Goal: Task Accomplishment & Management: Complete application form

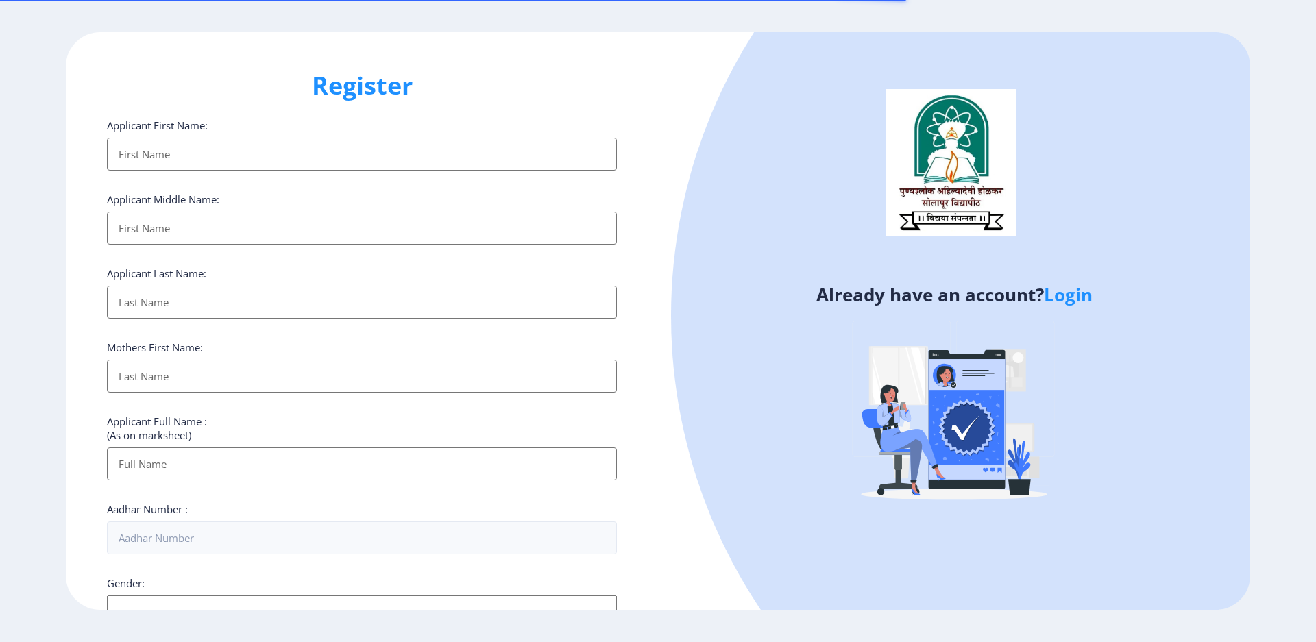
select select
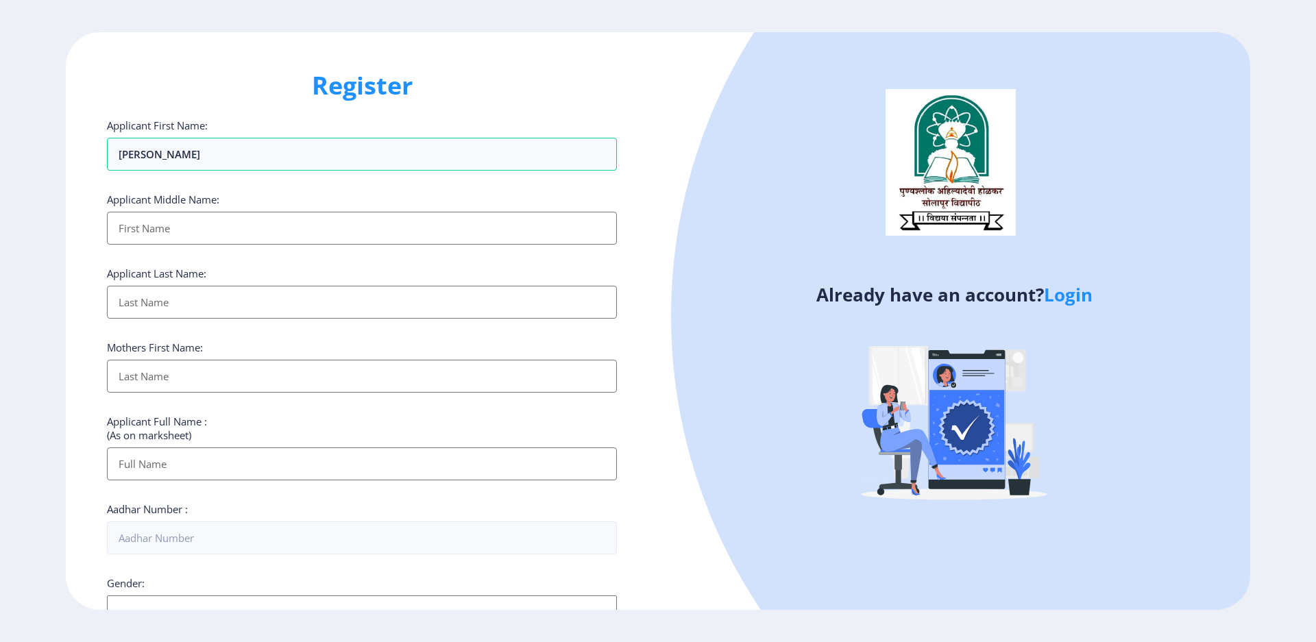
type input "[PERSON_NAME]"
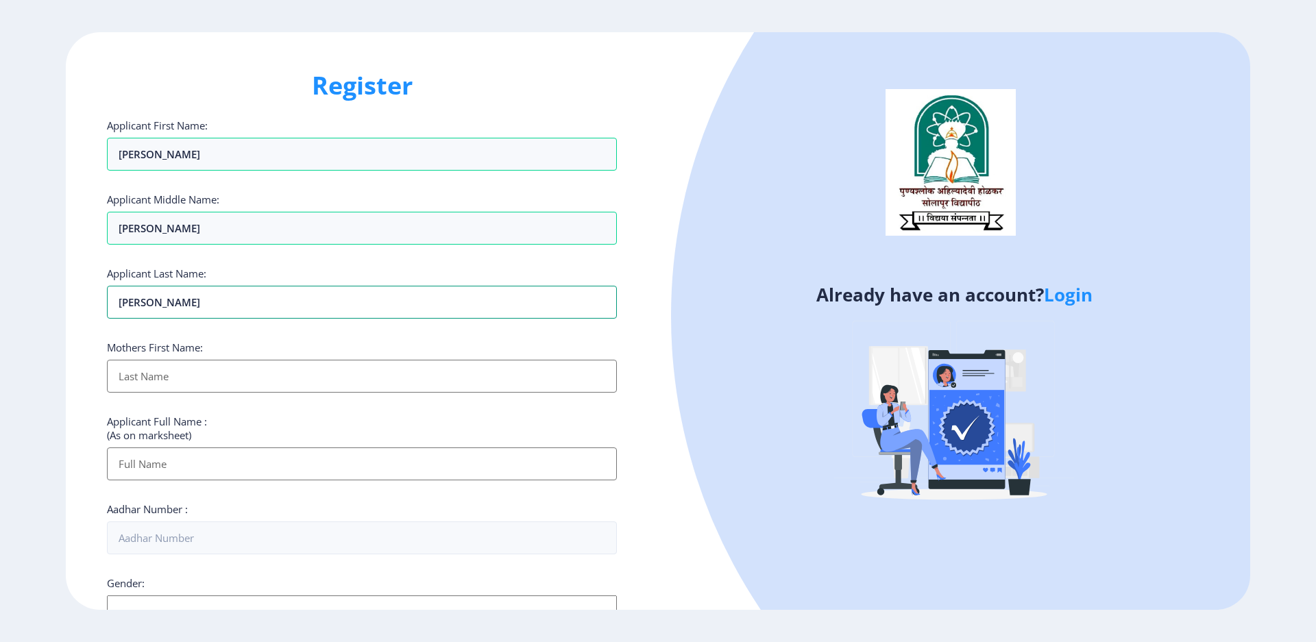
type input "[PERSON_NAME]"
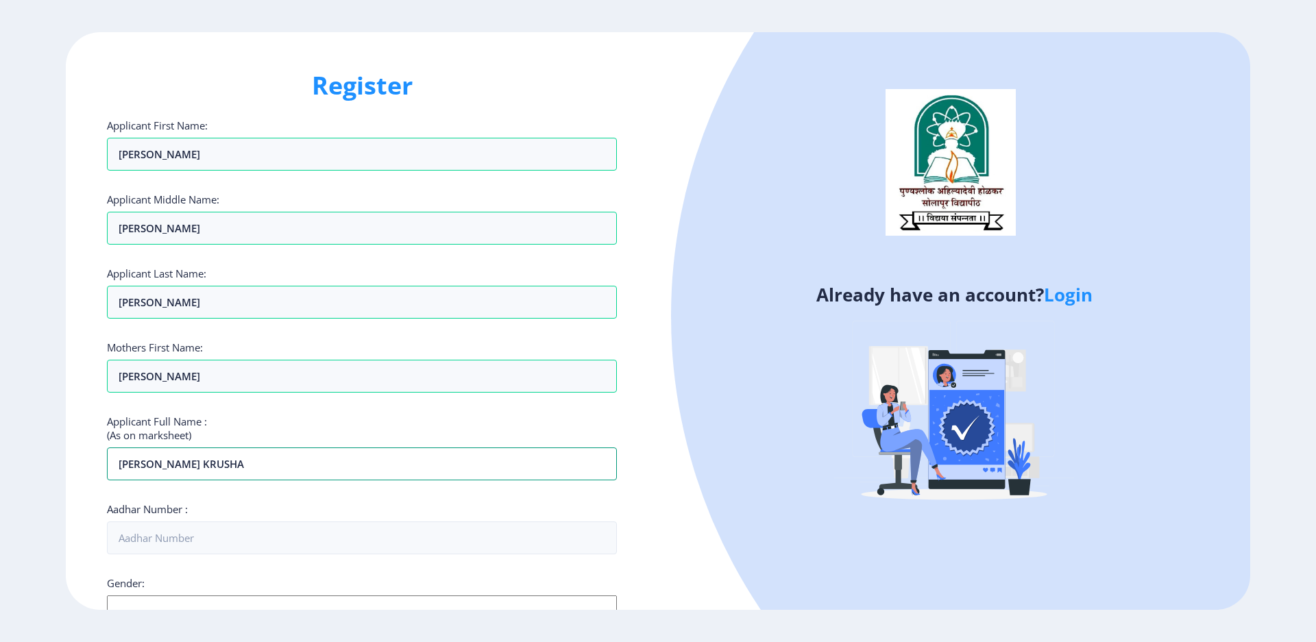
type input "[PERSON_NAME] KRUSHA"
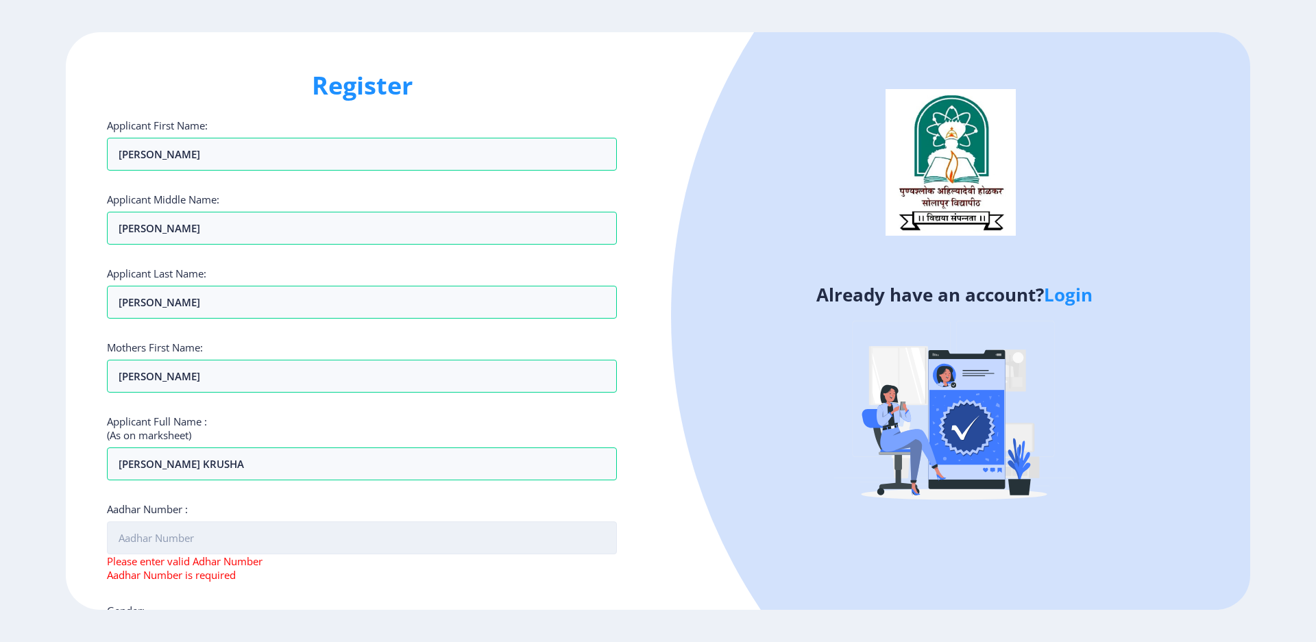
click at [195, 548] on input "Aadhar Number :" at bounding box center [362, 538] width 510 height 33
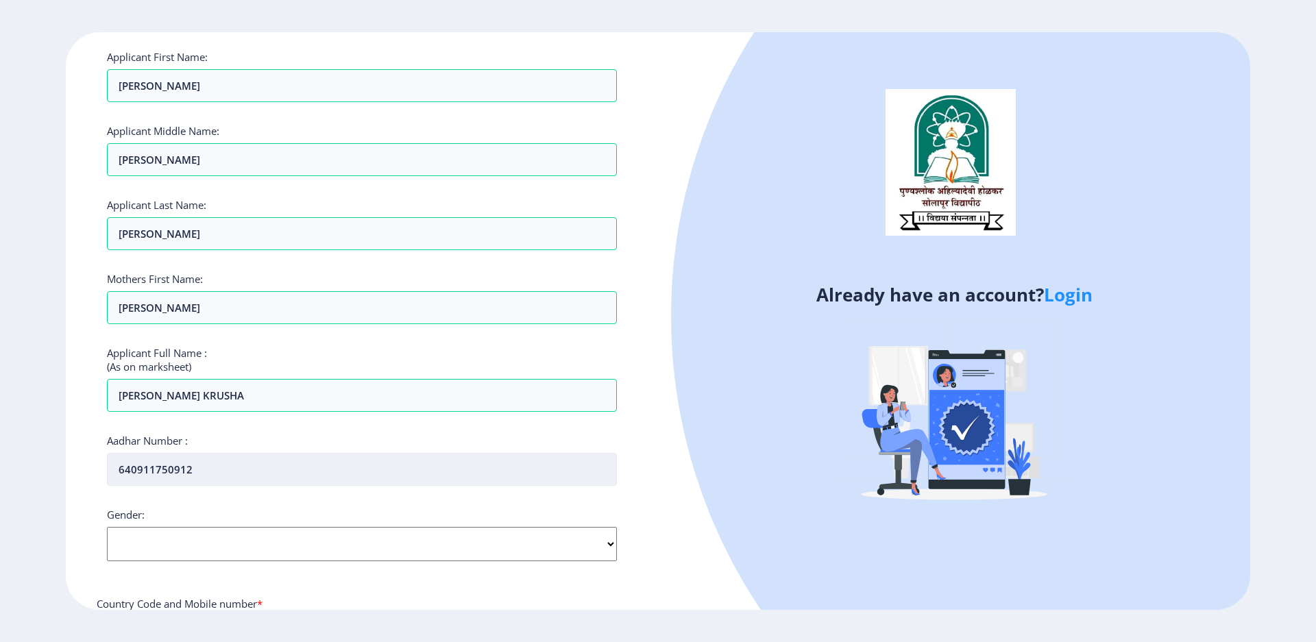
scroll to position [206, 0]
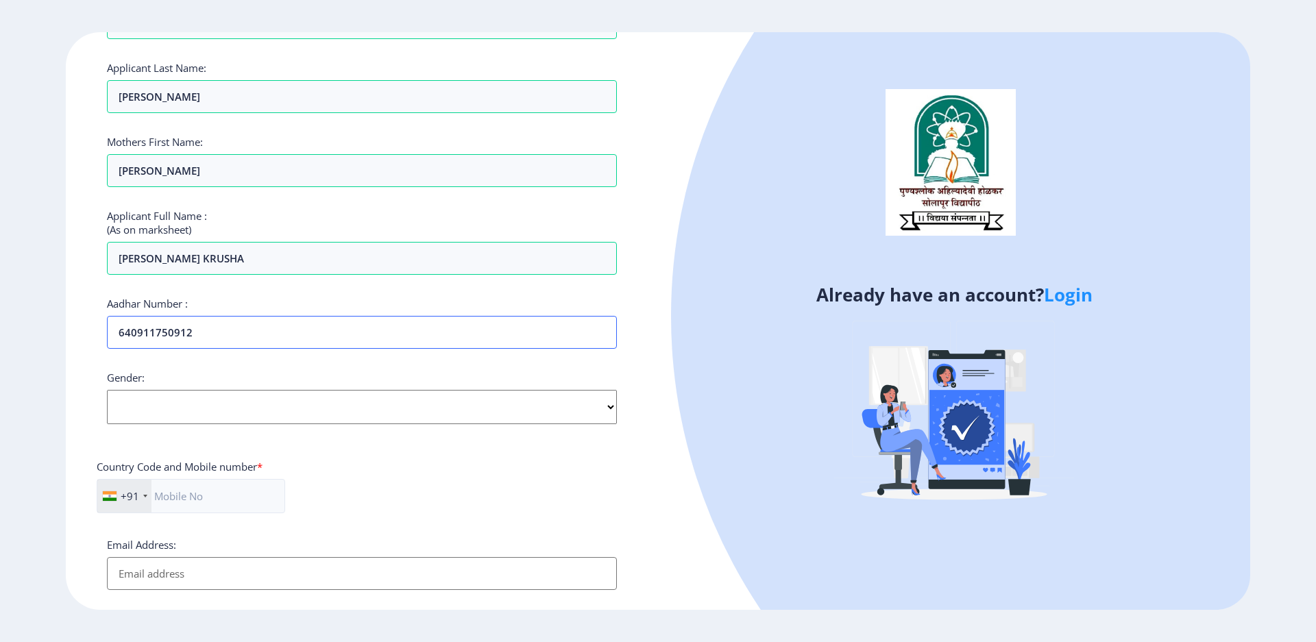
type input "640911750912"
click at [182, 409] on select "Select Gender [DEMOGRAPHIC_DATA] [DEMOGRAPHIC_DATA] Other" at bounding box center [362, 407] width 510 height 34
select select "[DEMOGRAPHIC_DATA]"
click at [107, 390] on select "Select Gender [DEMOGRAPHIC_DATA] [DEMOGRAPHIC_DATA] Other" at bounding box center [362, 407] width 510 height 34
click at [182, 500] on input "text" at bounding box center [191, 496] width 189 height 34
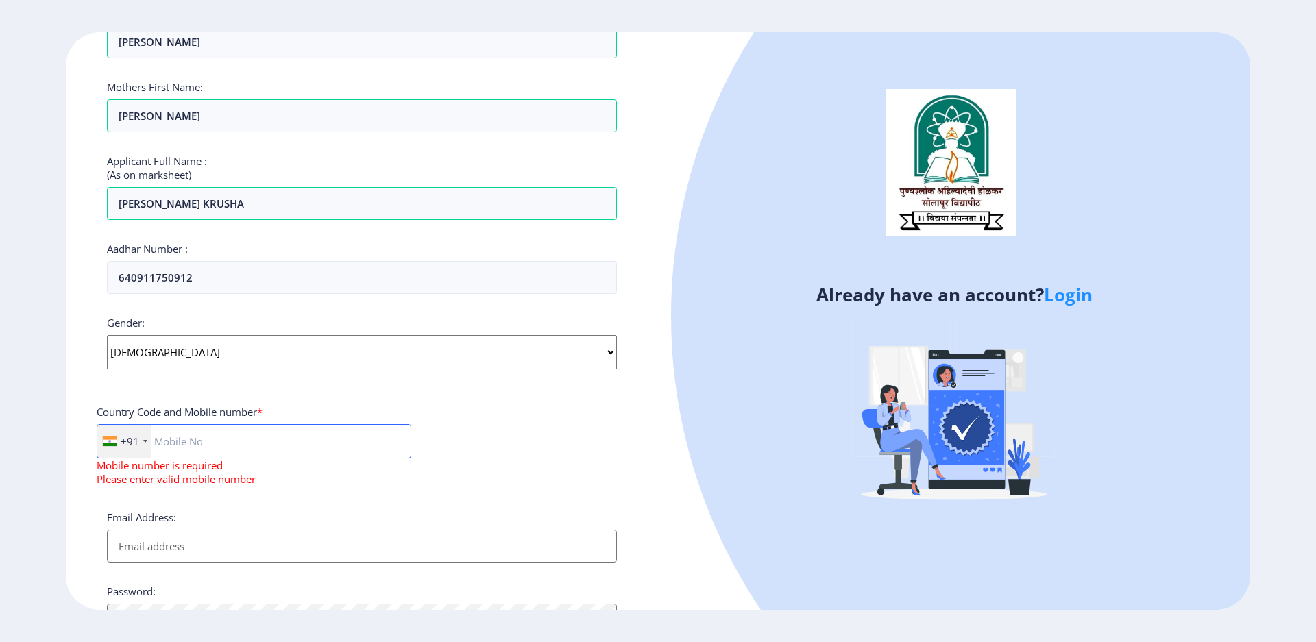
scroll to position [404, 0]
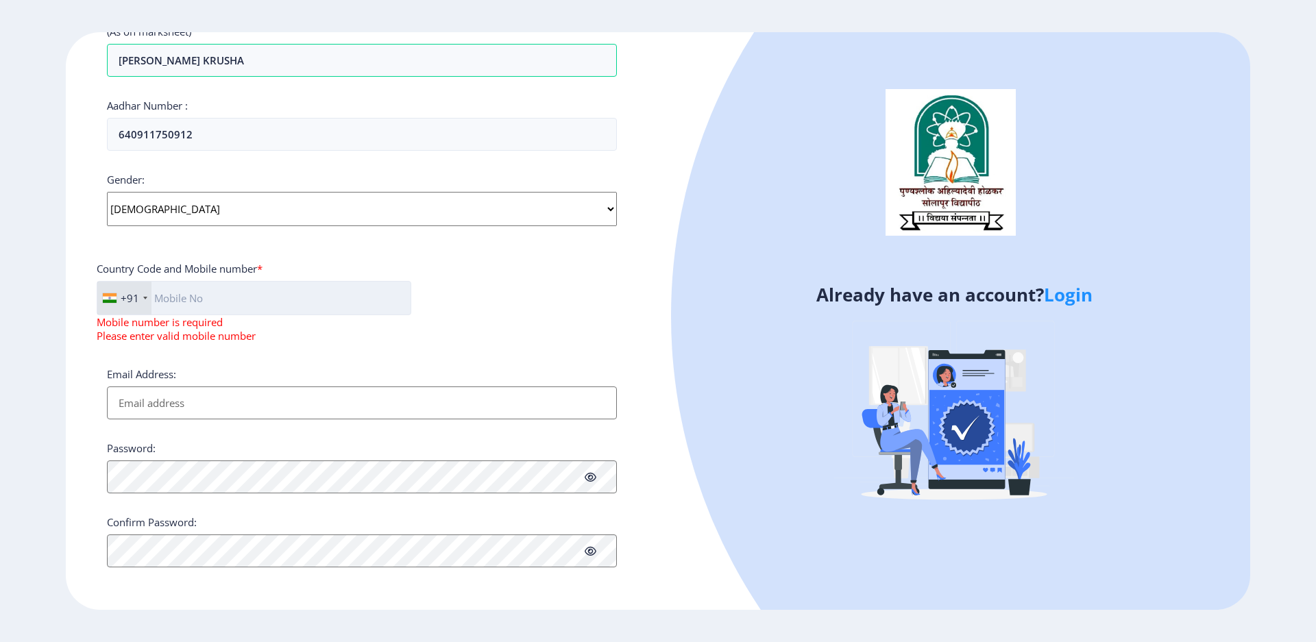
click at [241, 293] on input "text" at bounding box center [254, 298] width 315 height 34
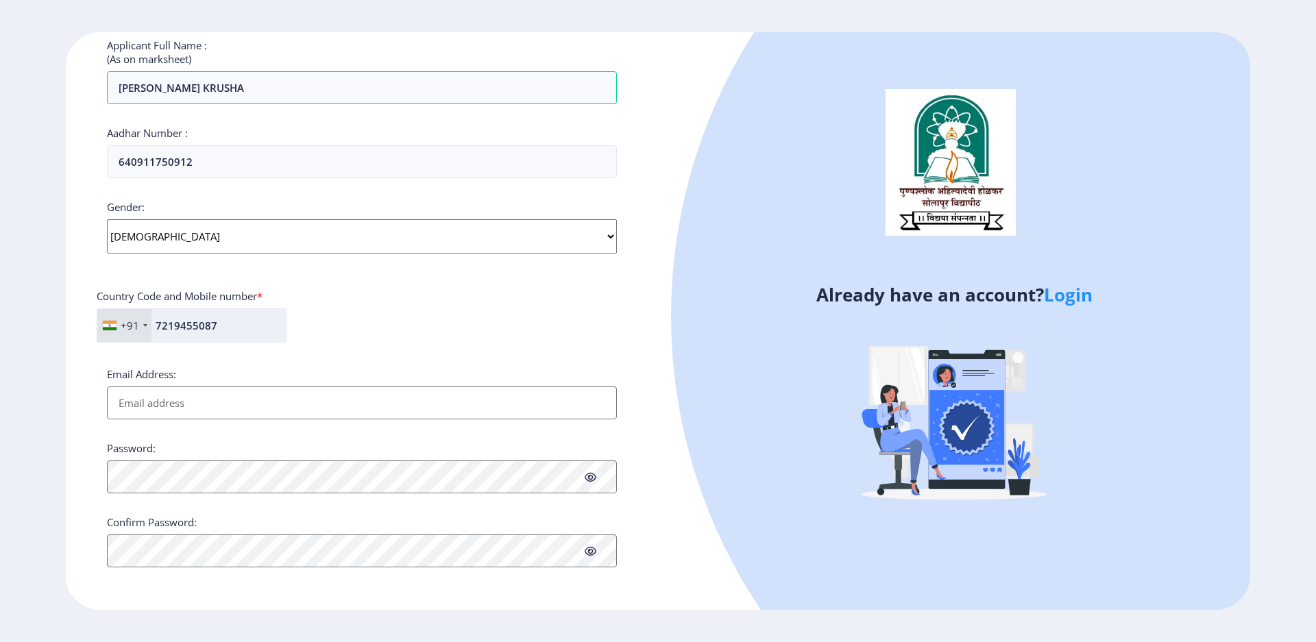
scroll to position [376, 0]
type input "7219455087"
click at [222, 403] on input "Email Address:" at bounding box center [362, 403] width 510 height 33
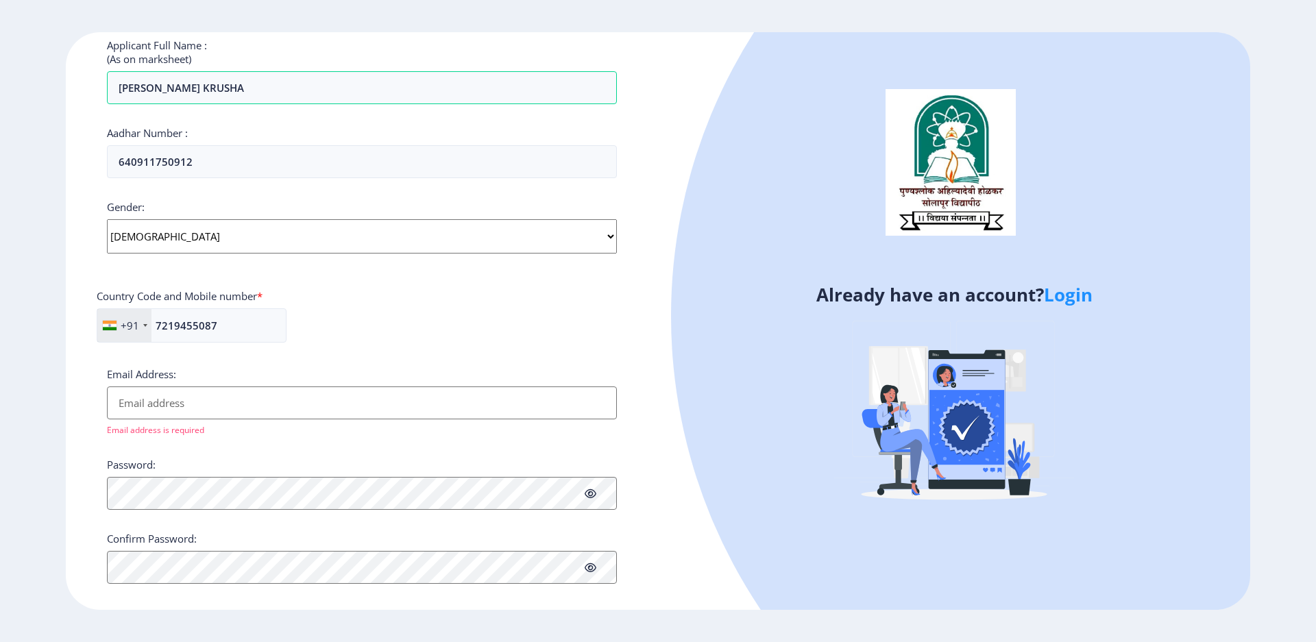
click at [214, 402] on input "Email Address:" at bounding box center [362, 403] width 510 height 33
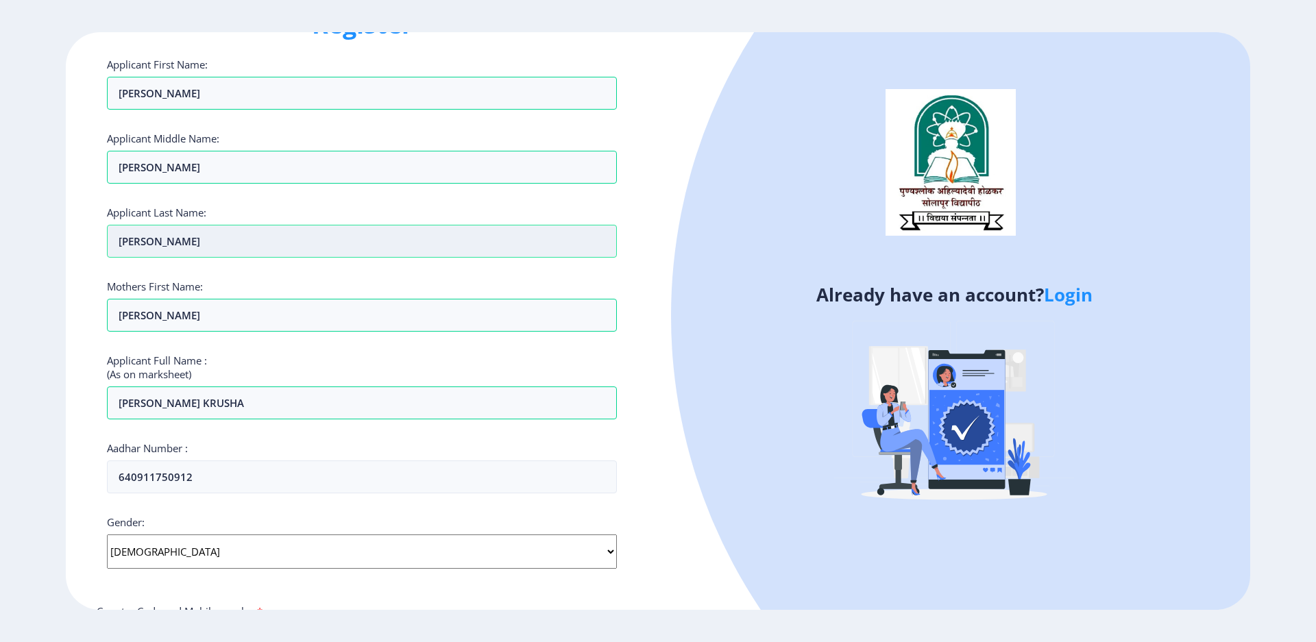
scroll to position [206, 0]
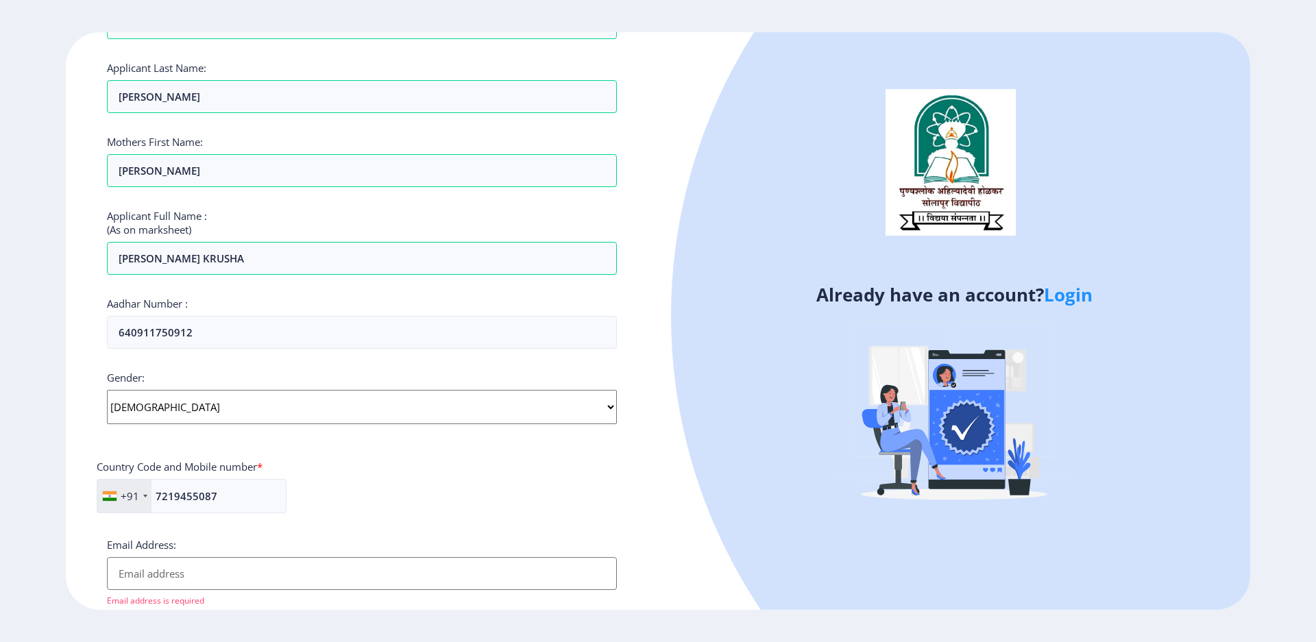
click at [398, 491] on div "+91 [GEOGRAPHIC_DATA] ([GEOGRAPHIC_DATA]) +91 [GEOGRAPHIC_DATA] (‫[GEOGRAPHIC_D…" at bounding box center [362, 501] width 531 height 45
